Goal: Find specific page/section: Find specific page/section

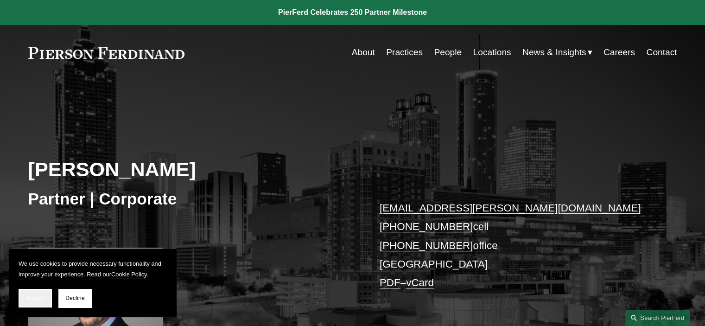
click at [38, 299] on span "Accept" at bounding box center [35, 298] width 18 height 6
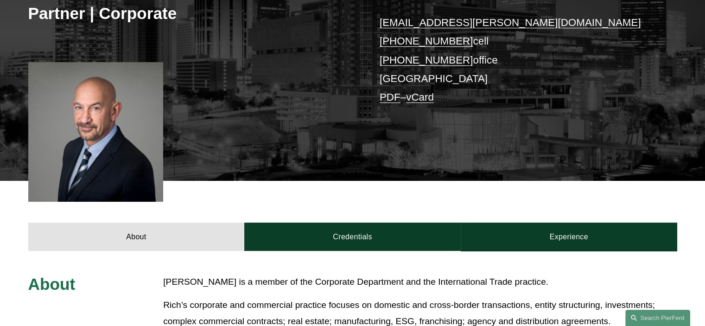
scroll to position [325, 0]
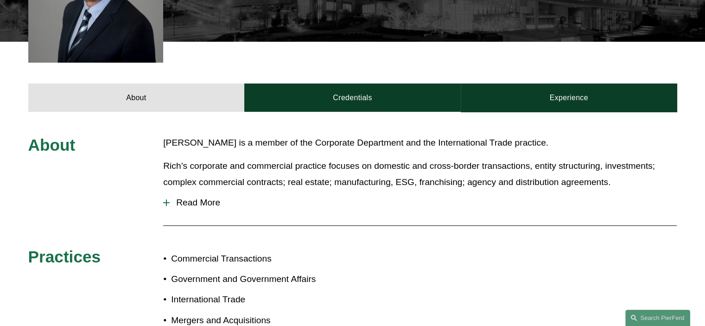
click at [202, 201] on span "Read More" at bounding box center [423, 203] width 507 height 10
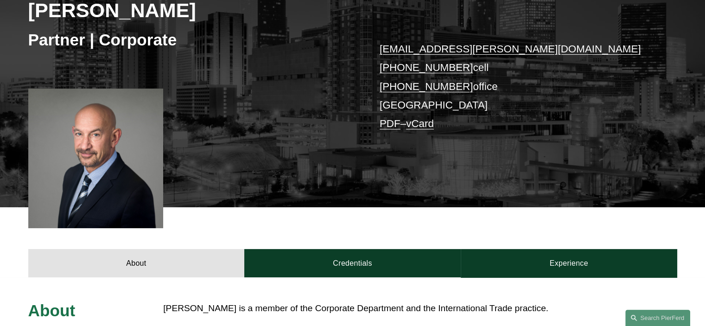
scroll to position [205, 0]
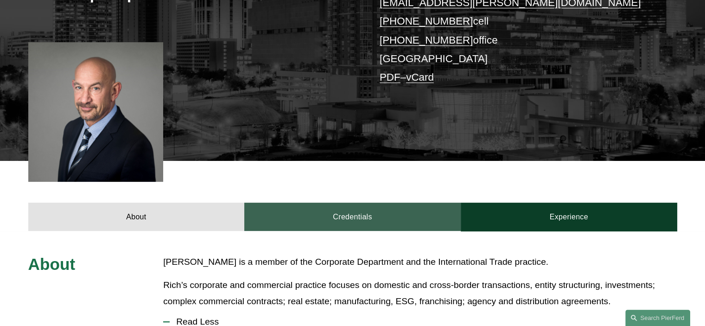
click at [320, 216] on link "Credentials" at bounding box center [352, 217] width 217 height 28
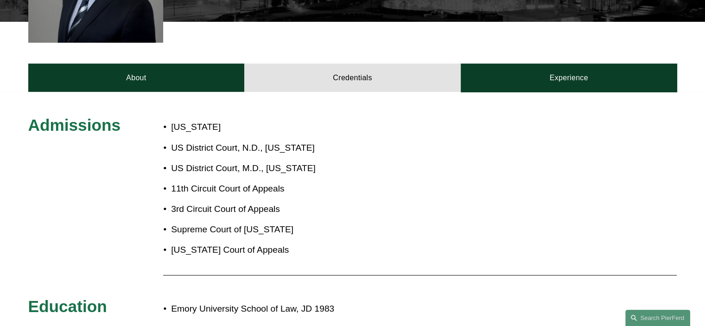
scroll to position [252, 0]
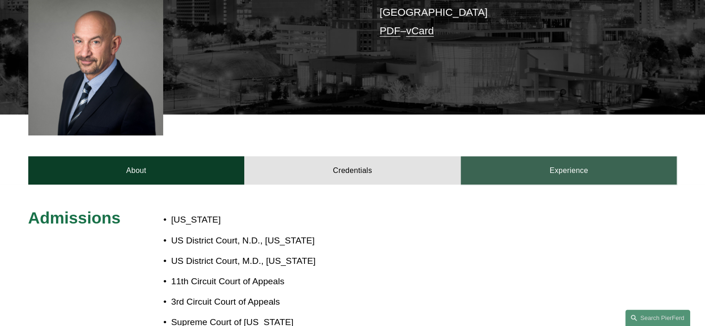
click at [516, 165] on link "Experience" at bounding box center [569, 170] width 217 height 28
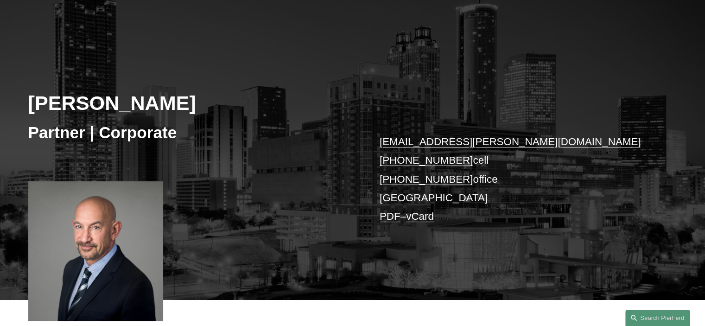
scroll to position [0, 0]
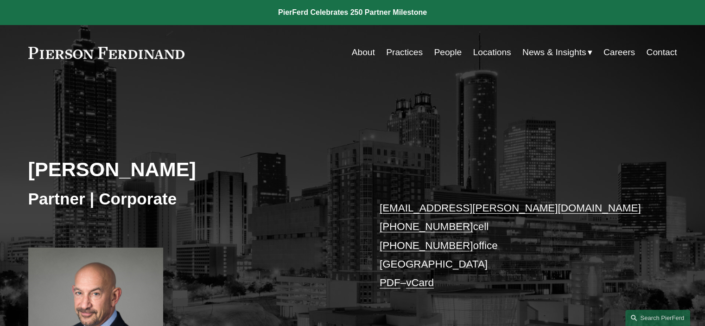
click at [438, 51] on link "People" at bounding box center [448, 53] width 28 height 18
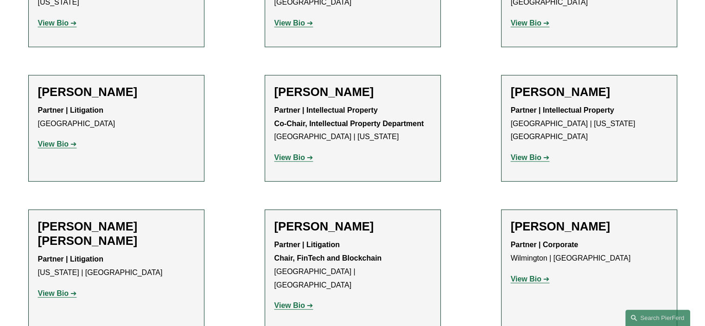
scroll to position [6122, 0]
